Goal: Task Accomplishment & Management: Complete application form

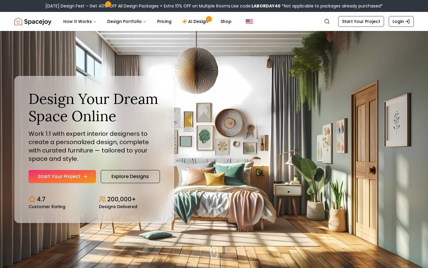
click at [73, 176] on link "Start Your Project" at bounding box center [63, 176] width 68 height 13
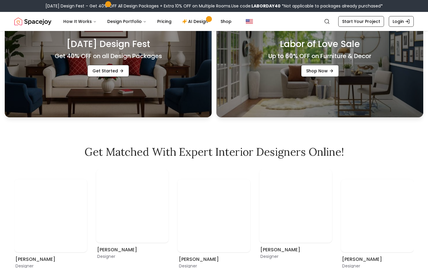
scroll to position [286, 0]
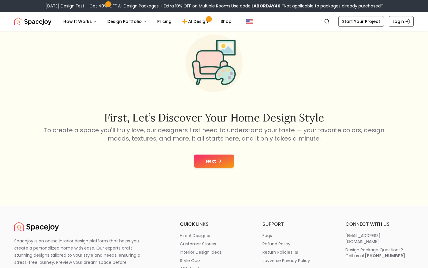
scroll to position [40, 0]
click at [225, 159] on button "Next" at bounding box center [214, 160] width 40 height 13
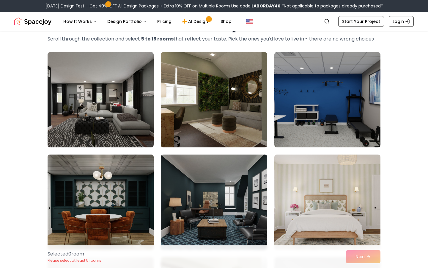
scroll to position [29, 0]
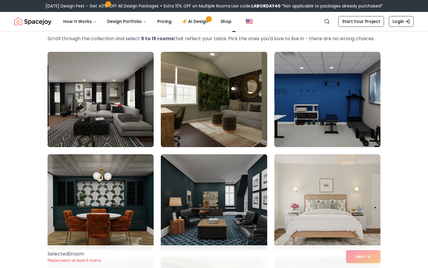
click at [128, 120] on img at bounding box center [101, 99] width 112 height 100
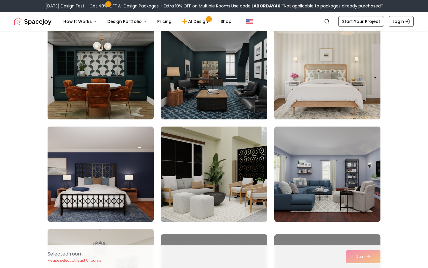
scroll to position [164, 0]
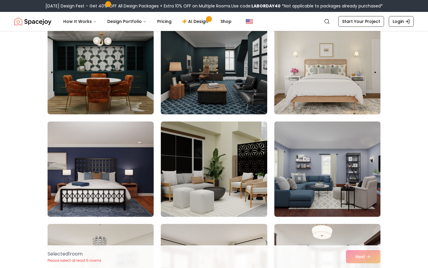
click at [344, 181] on img at bounding box center [328, 169] width 112 height 100
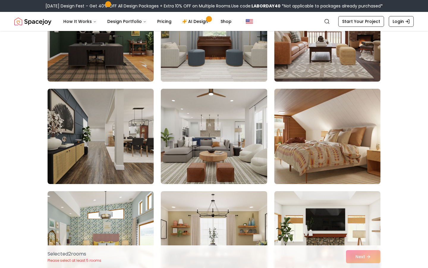
scroll to position [608, 0]
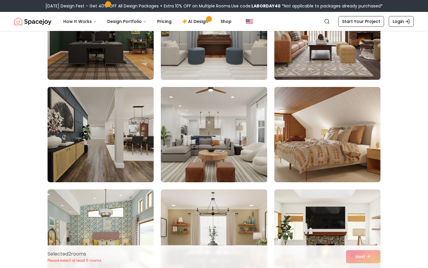
click at [259, 153] on img at bounding box center [214, 134] width 112 height 100
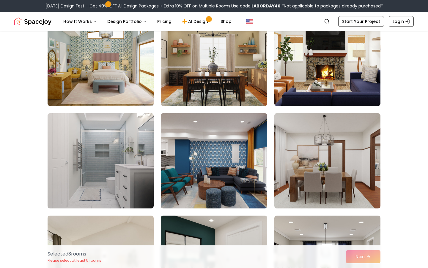
scroll to position [787, 0]
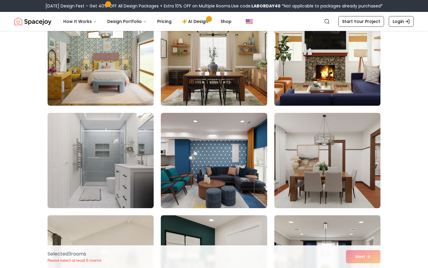
click at [330, 83] on img at bounding box center [328, 58] width 112 height 100
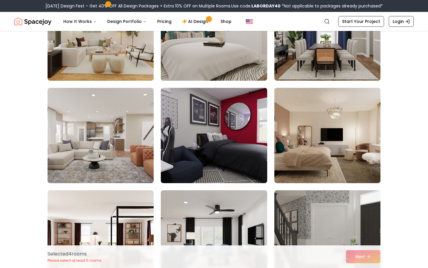
scroll to position [1017, 0]
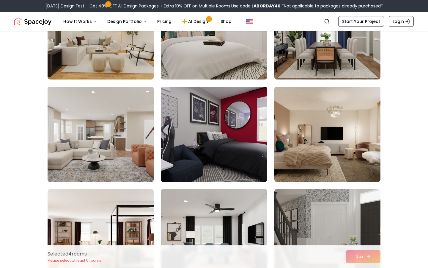
click at [99, 157] on img at bounding box center [101, 134] width 112 height 100
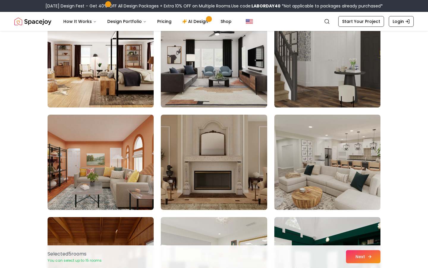
scroll to position [1195, 0]
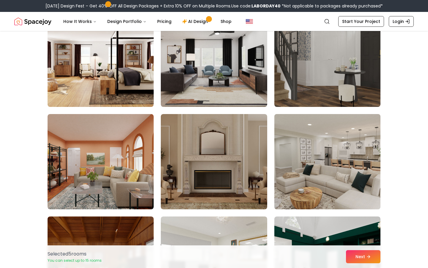
click at [363, 189] on img at bounding box center [328, 162] width 112 height 100
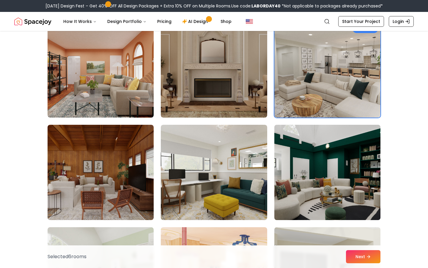
scroll to position [1291, 0]
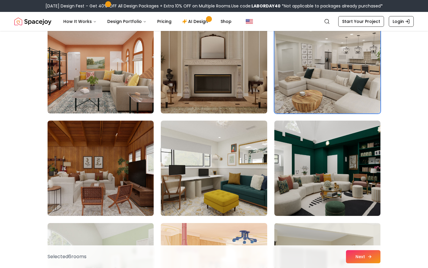
click at [362, 255] on button "Next" at bounding box center [363, 256] width 35 height 13
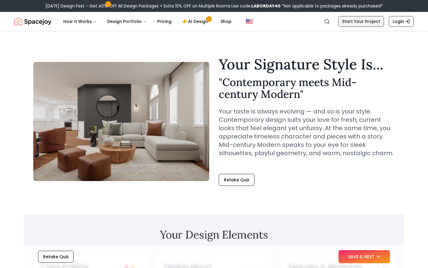
click at [357, 22] on link "Start Your Project" at bounding box center [361, 21] width 46 height 11
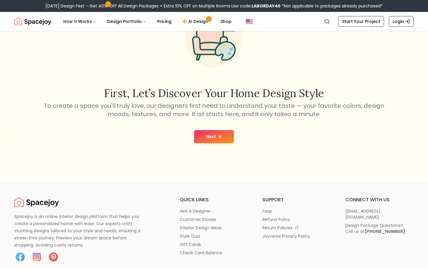
scroll to position [52, 0]
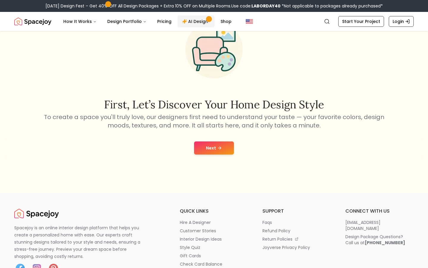
click at [194, 26] on link "AI Design" at bounding box center [196, 21] width 37 height 12
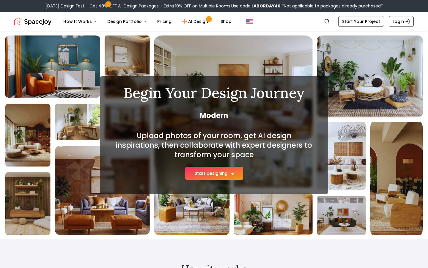
click at [206, 172] on button "Start Designing" at bounding box center [214, 173] width 58 height 13
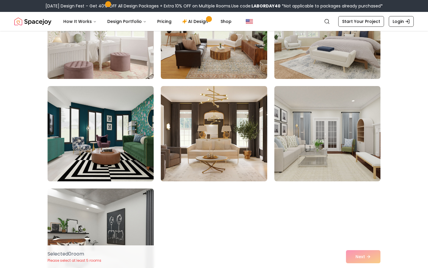
scroll to position [3266, 0]
